Goal: Information Seeking & Learning: Learn about a topic

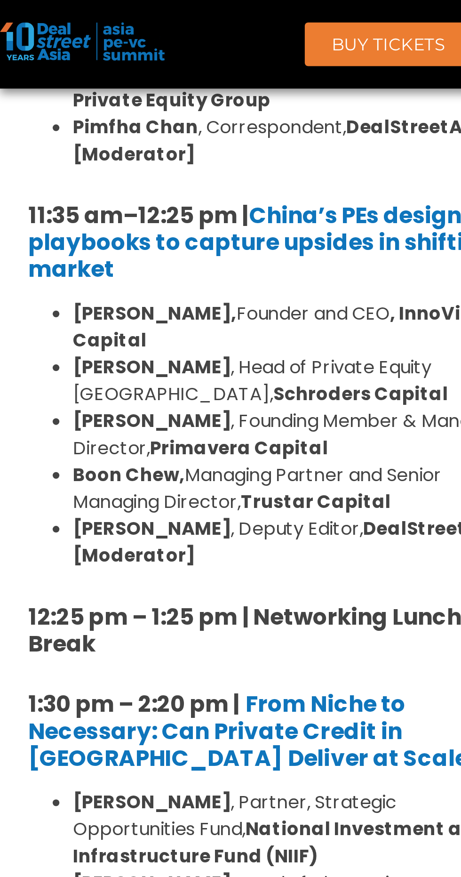
scroll to position [729, 0]
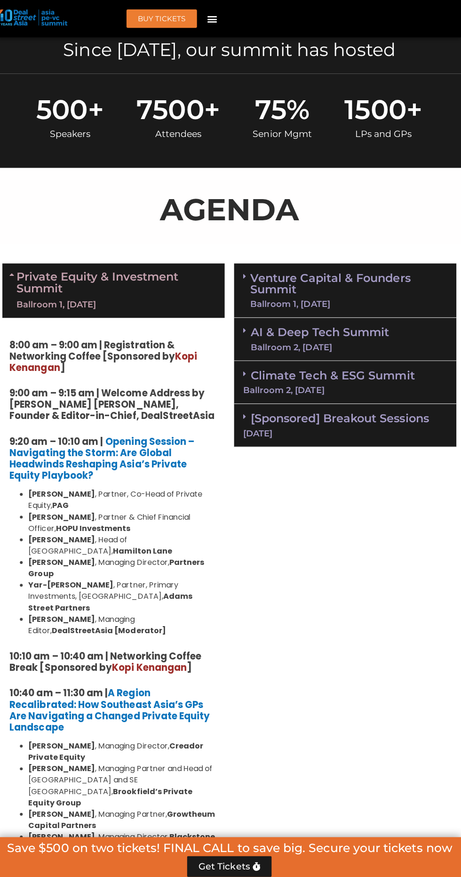
click at [38, 280] on link "Private Equity & Investment Summit Ballroom 1, [DATE]" at bounding box center [119, 289] width 200 height 40
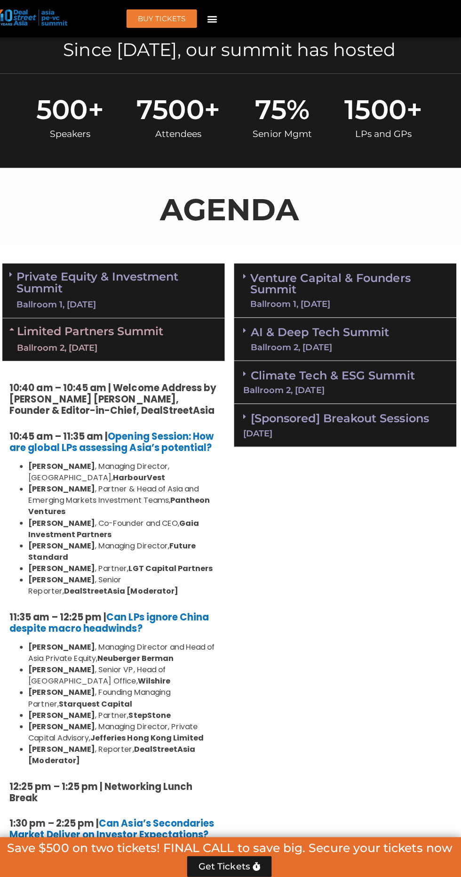
click at [107, 345] on div "Ballroom 2, [DATE]" at bounding box center [91, 346] width 145 height 12
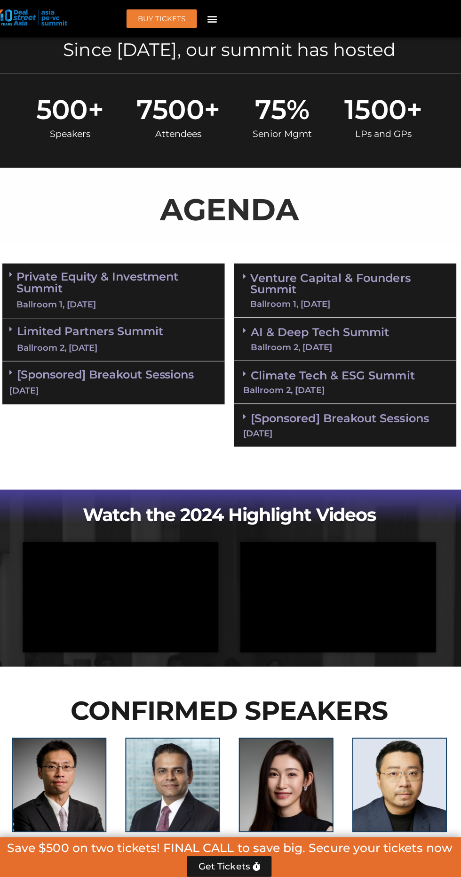
click at [131, 336] on link "Limited Partners [GEOGRAPHIC_DATA] 2, [DATE]" at bounding box center [91, 338] width 145 height 28
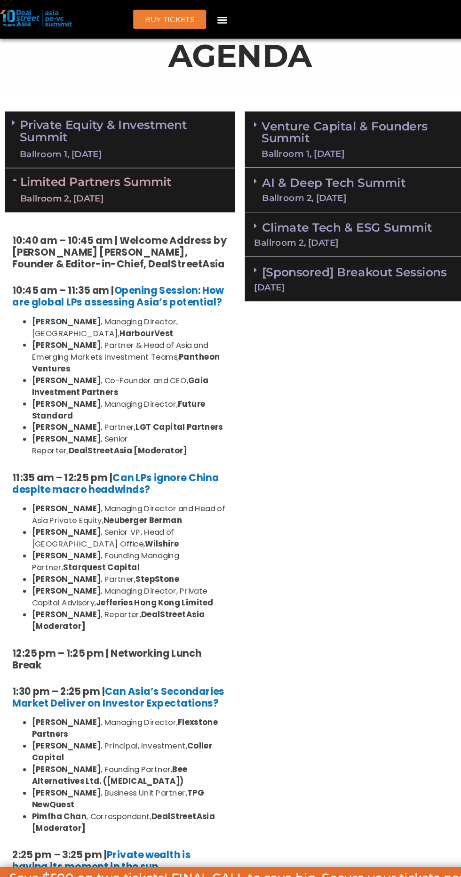
scroll to position [573, 0]
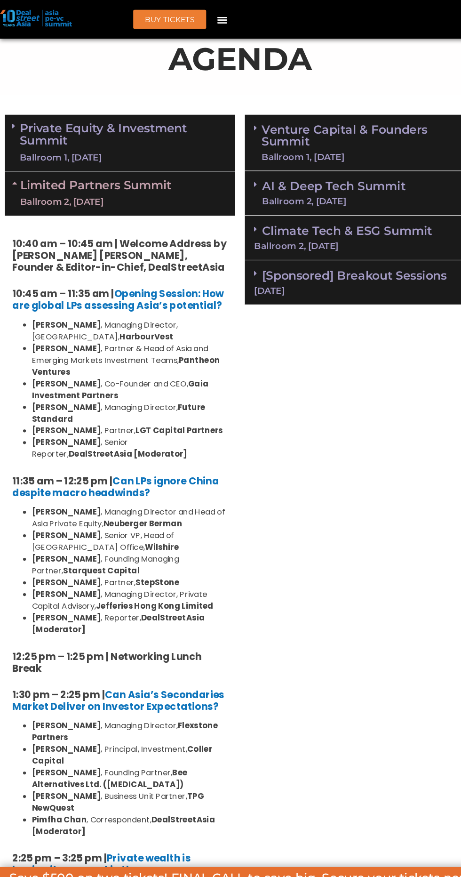
click at [85, 196] on div "Ballroom 2, [DATE]" at bounding box center [91, 194] width 145 height 12
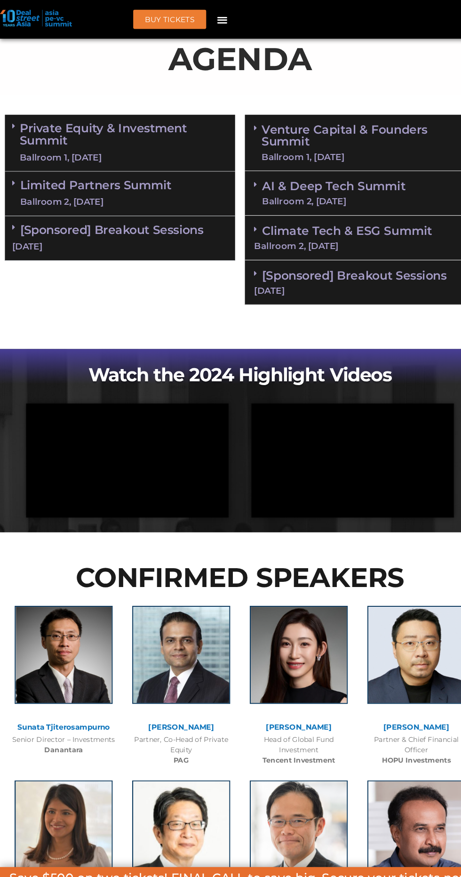
click at [117, 139] on link "Private Equity & Investment Summit Ballroom 1, [DATE]" at bounding box center [119, 137] width 200 height 40
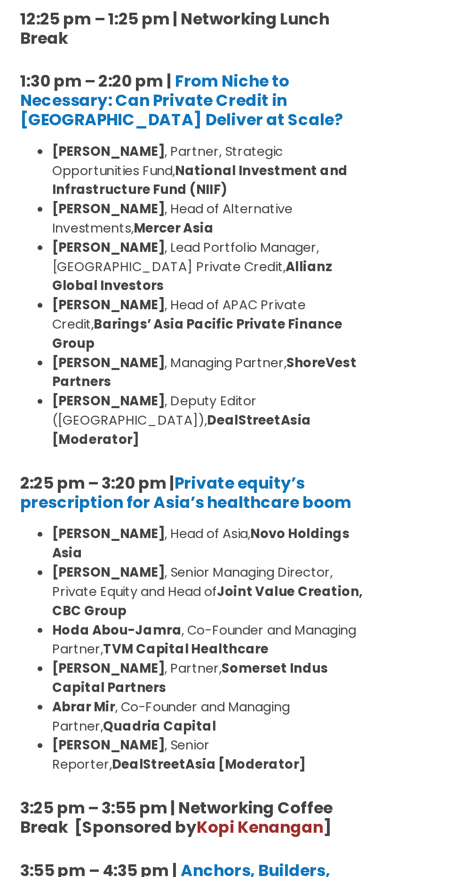
scroll to position [1403, 0]
